Goal: Navigation & Orientation: Find specific page/section

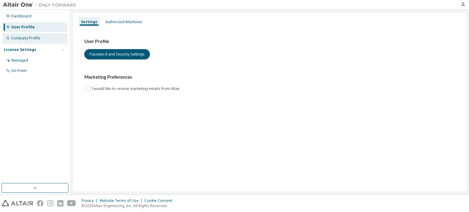
click at [38, 39] on div "Company Profile" at bounding box center [25, 38] width 29 height 5
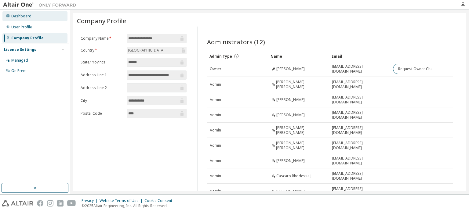
click at [34, 16] on div "Dashboard" at bounding box center [34, 16] width 65 height 10
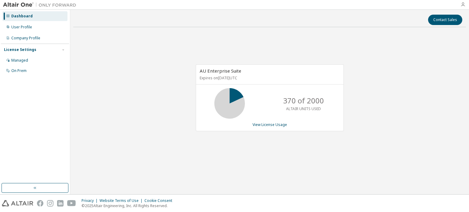
click at [461, 6] on icon "button" at bounding box center [463, 4] width 5 height 5
